Goal: Transaction & Acquisition: Purchase product/service

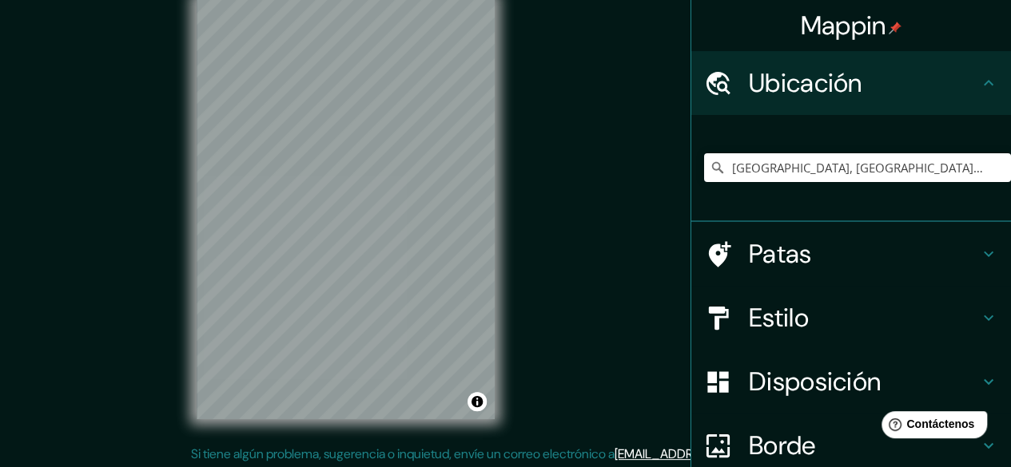
scroll to position [30, 0]
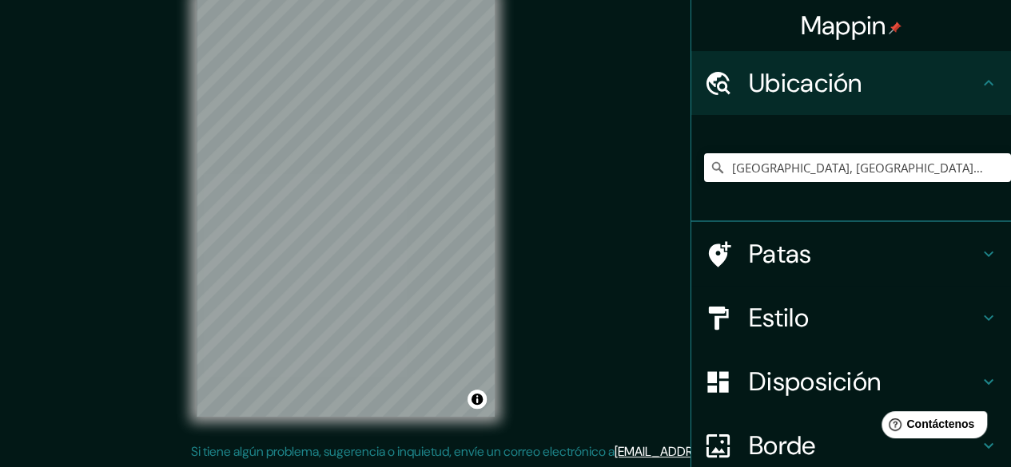
click at [733, 247] on div "Mappin [GEOGRAPHIC_DATA], [GEOGRAPHIC_DATA], [US_STATE], [GEOGRAPHIC_DATA] [GEO…" at bounding box center [505, 219] width 1011 height 498
click at [177, 220] on div "© Mapbox © OpenStreetMap Improve this map © Maxar" at bounding box center [345, 206] width 349 height 472
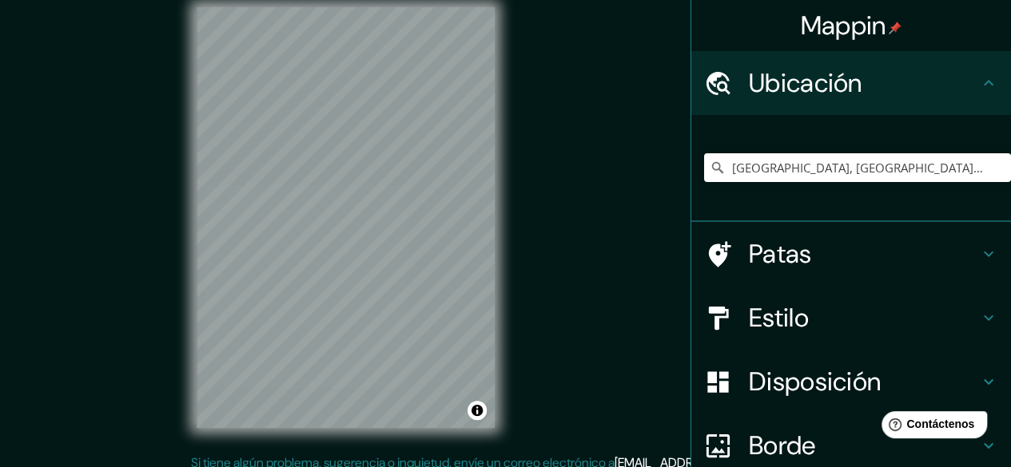
scroll to position [16, 0]
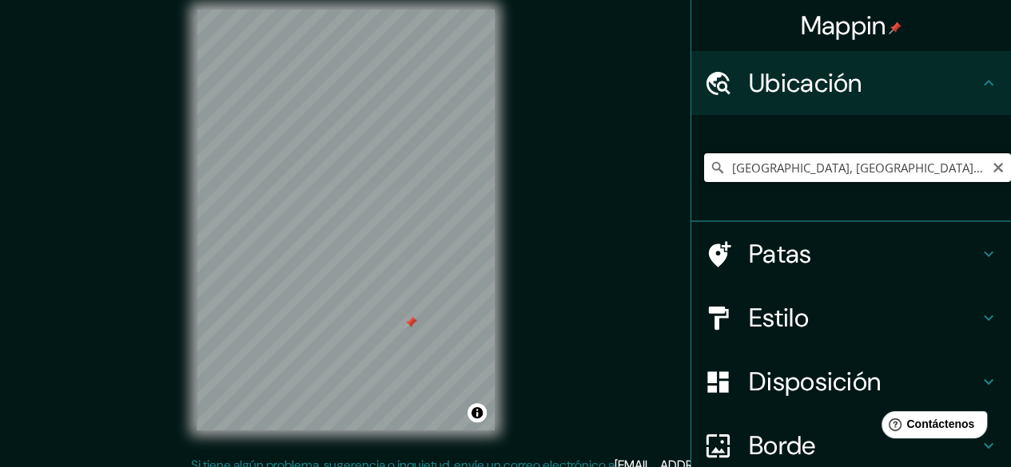
click at [917, 159] on input "[GEOGRAPHIC_DATA], [GEOGRAPHIC_DATA], [US_STATE], [GEOGRAPHIC_DATA]" at bounding box center [857, 167] width 307 height 29
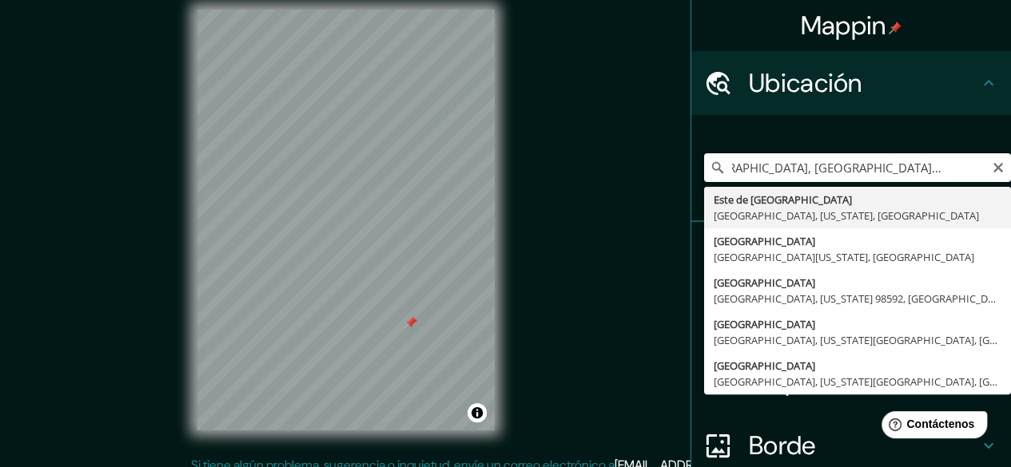
scroll to position [0, 61]
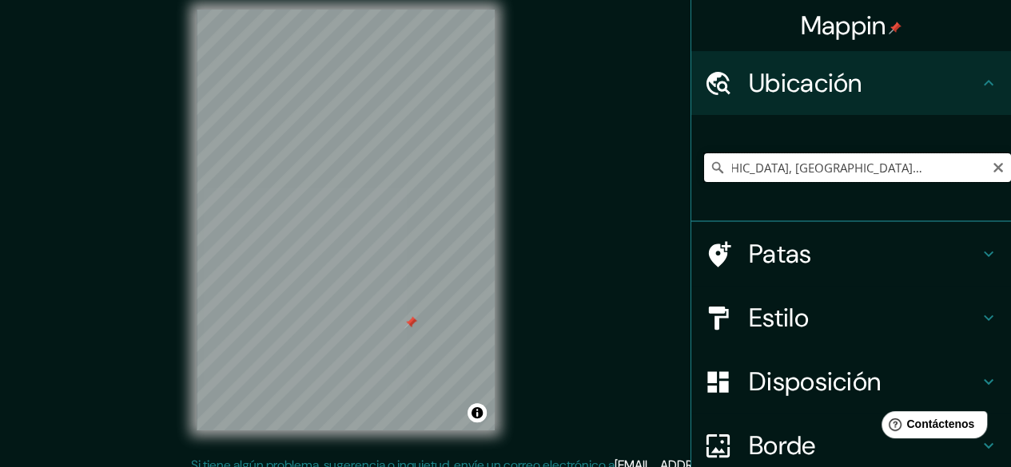
click at [809, 168] on input "[GEOGRAPHIC_DATA], [GEOGRAPHIC_DATA], [US_STATE], [GEOGRAPHIC_DATA]" at bounding box center [857, 167] width 307 height 29
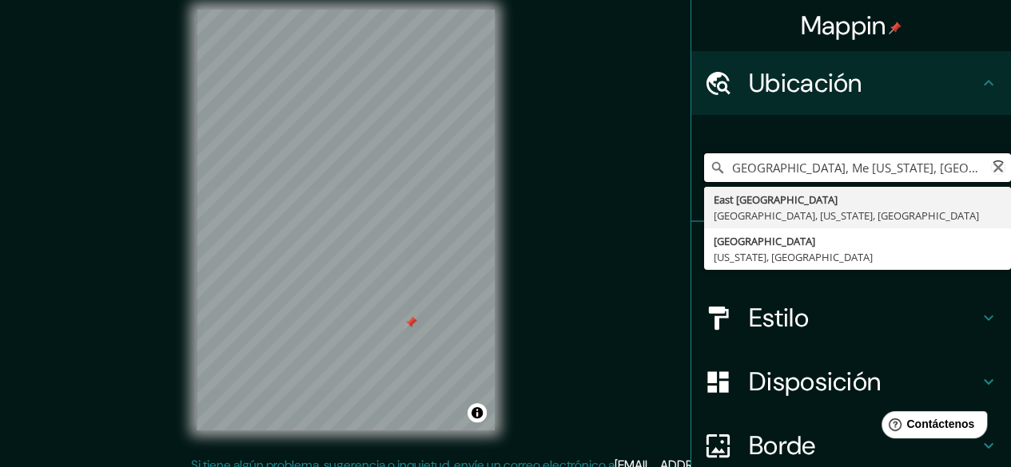
scroll to position [0, 0]
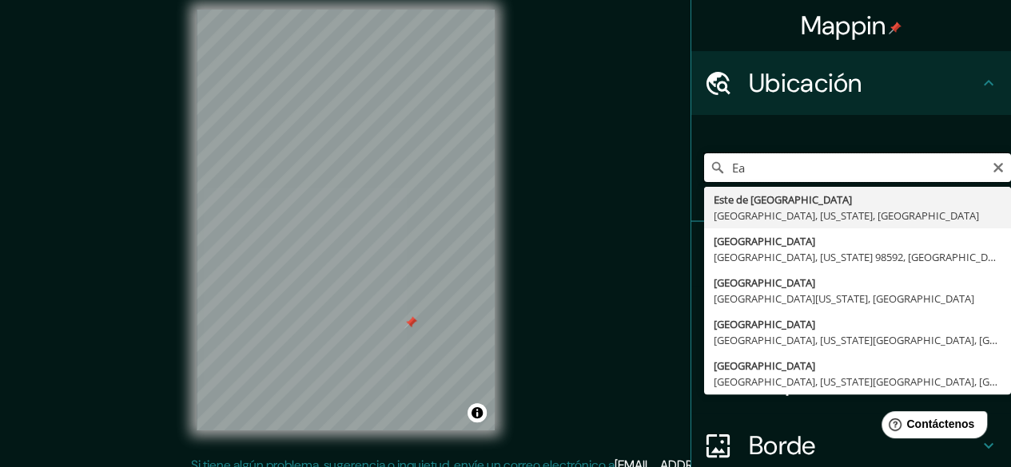
type input "E"
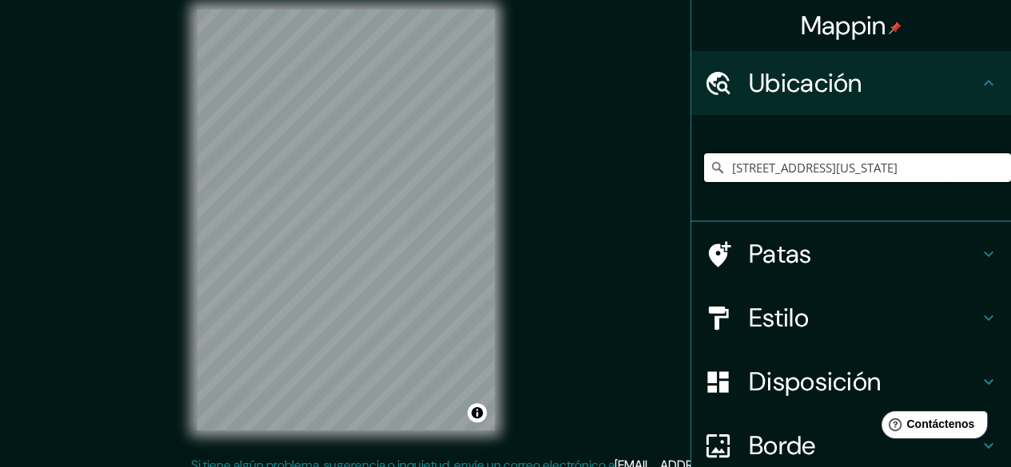
type input "[STREET_ADDRESS][US_STATE]"
click at [448, 10] on div at bounding box center [346, 10] width 298 height 0
click at [495, 328] on div "© Mapbox © OpenStreetMap Improve this map © Maxar" at bounding box center [345, 220] width 349 height 472
click at [289, 220] on div at bounding box center [291, 216] width 13 height 13
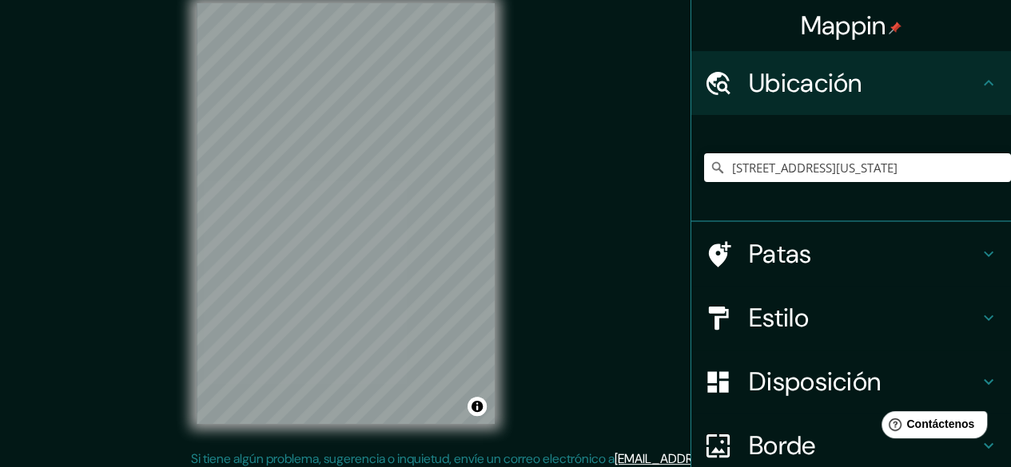
scroll to position [24, 0]
click at [150, 298] on div "Mappin [GEOGRAPHIC_DATA], [GEOGRAPHIC_DATA], [US_STATE] [STREET_ADDRESS][US_STA…" at bounding box center [505, 225] width 1011 height 498
click at [336, 2] on div at bounding box center [346, 2] width 298 height 0
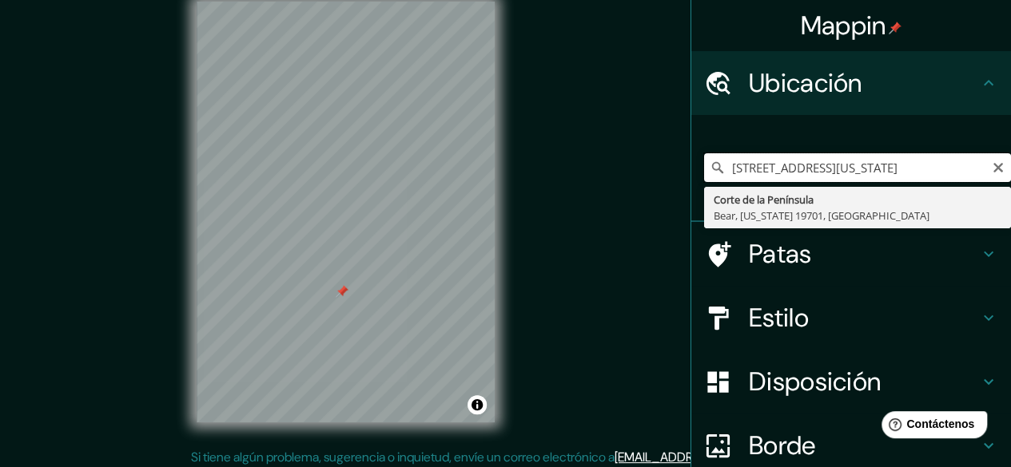
click at [855, 170] on input "[STREET_ADDRESS][US_STATE]" at bounding box center [857, 167] width 307 height 29
click at [992, 172] on icon "Claro" at bounding box center [998, 167] width 13 height 13
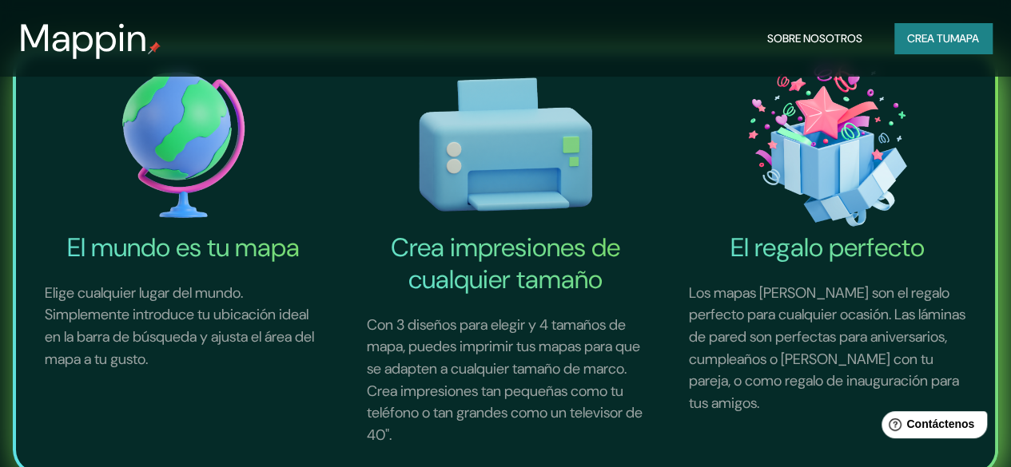
scroll to position [160, 0]
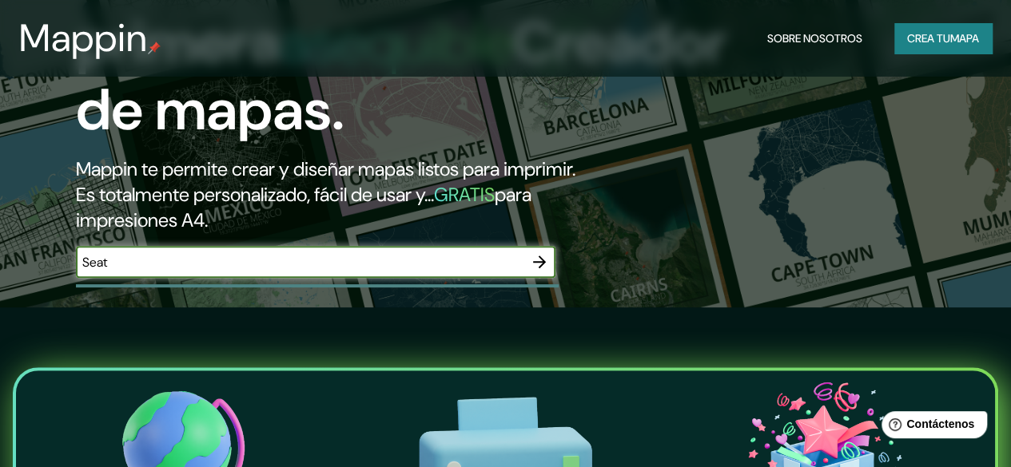
type input "Seatte, peninsula [PERSON_NAME] ee.uu residencia rambler"
click at [543, 268] on icon "button" at bounding box center [539, 262] width 13 height 13
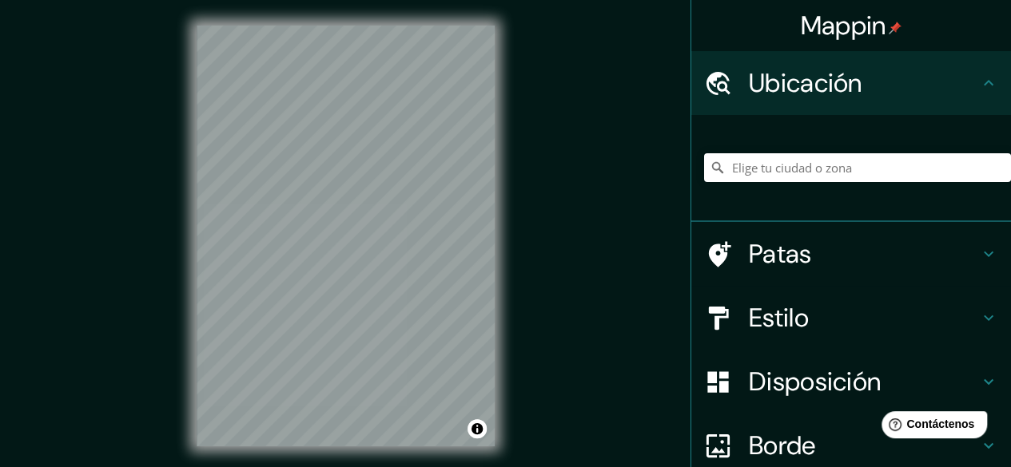
click at [185, 291] on div "© Mapbox © OpenStreetMap Improve this map" at bounding box center [345, 236] width 349 height 472
click at [436, 292] on div "© Mapbox © OpenStreetMap Improve this map" at bounding box center [345, 236] width 349 height 472
drag, startPoint x: 187, startPoint y: 295, endPoint x: 641, endPoint y: 247, distance: 456.4
click at [639, 247] on div "Mappin Ubicación Patas Estilo Disposición Borde Elige un borde. Consejo : puede…" at bounding box center [505, 249] width 1011 height 498
